Goal: Register for event/course

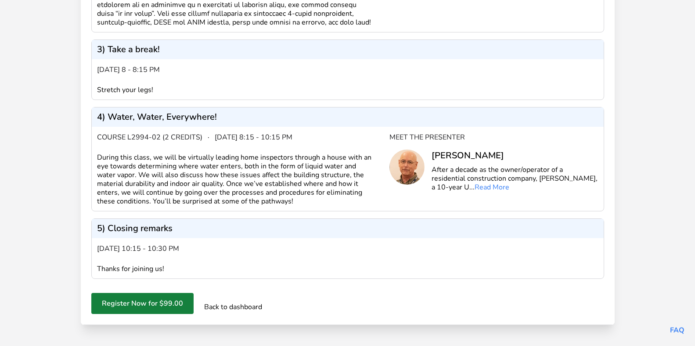
scroll to position [413, 0]
click at [159, 301] on button "Register Now for $99.00" at bounding box center [142, 303] width 102 height 21
